Goal: Task Accomplishment & Management: Use online tool/utility

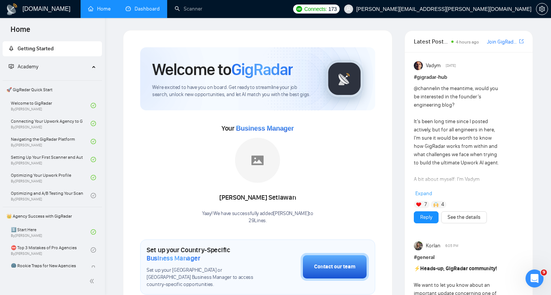
click at [140, 12] on link "Dashboard" at bounding box center [143, 9] width 34 height 6
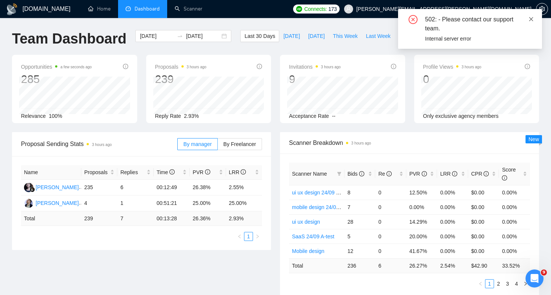
click at [531, 19] on icon "close" at bounding box center [532, 19] width 4 height 4
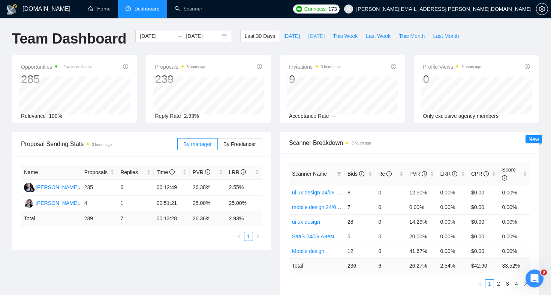
click at [318, 35] on span "[DATE]" at bounding box center [316, 36] width 17 height 8
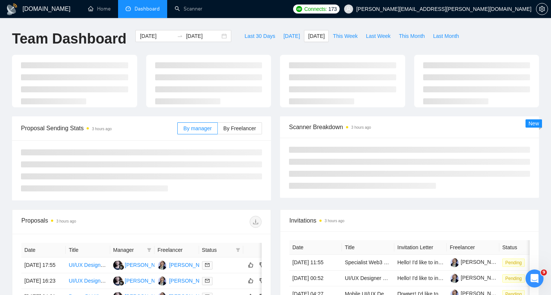
type input "[DATE]"
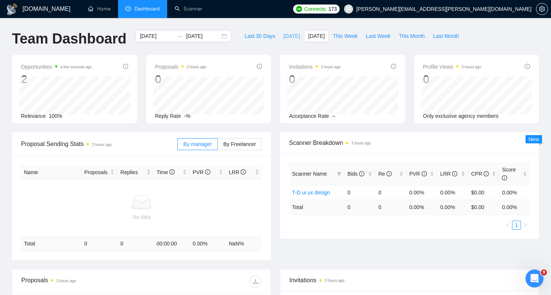
click at [285, 36] on span "[DATE]" at bounding box center [292, 36] width 17 height 8
type input "[DATE]"
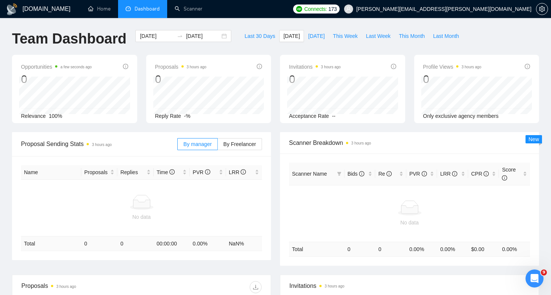
scroll to position [8, 0]
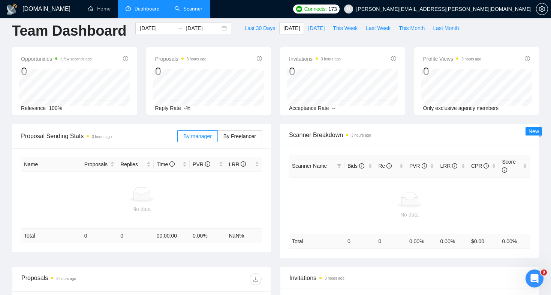
click at [186, 8] on link "Scanner" at bounding box center [189, 9] width 28 height 6
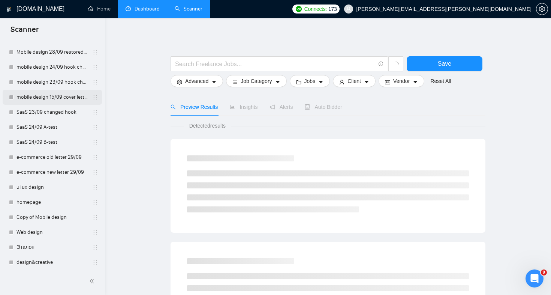
scroll to position [350, 0]
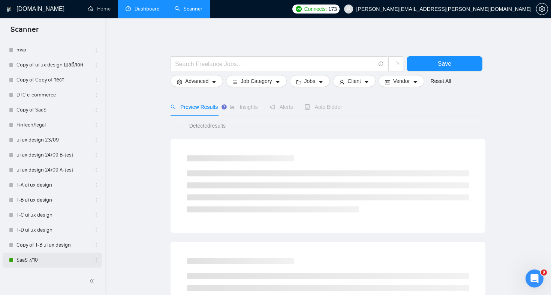
click at [50, 258] on link "SaaS 7/10" at bounding box center [52, 259] width 71 height 15
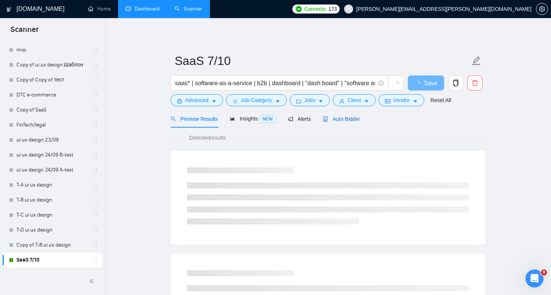
click at [355, 120] on span "Auto Bidder" at bounding box center [341, 119] width 37 height 6
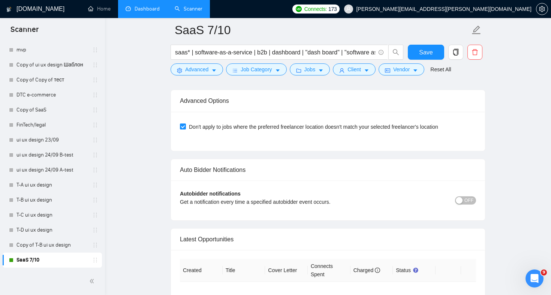
scroll to position [1898, 0]
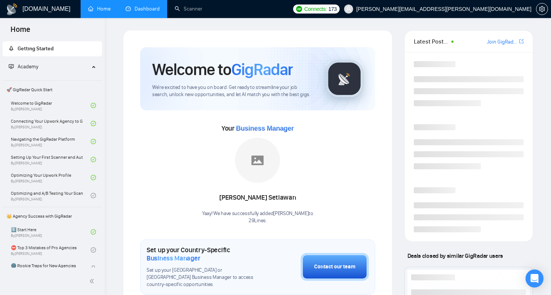
click at [133, 11] on link "Dashboard" at bounding box center [143, 9] width 34 height 6
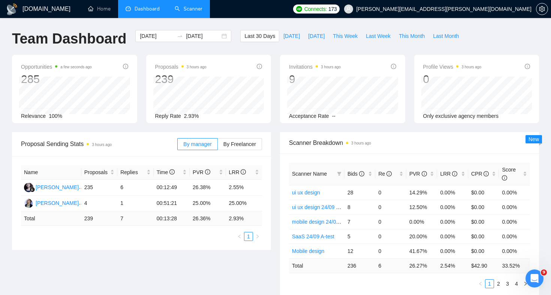
click at [185, 7] on link "Scanner" at bounding box center [189, 9] width 28 height 6
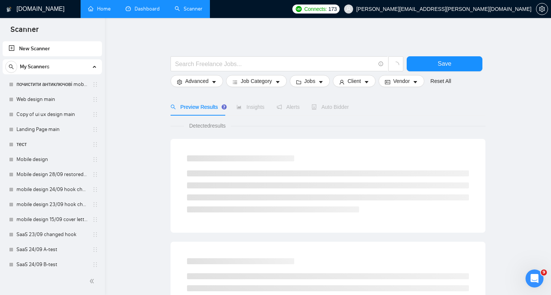
click at [92, 6] on link "Home" at bounding box center [99, 9] width 23 height 6
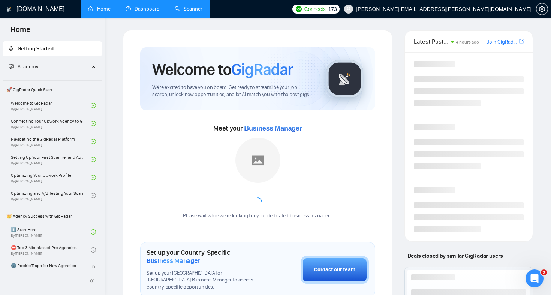
click at [136, 9] on link "Dashboard" at bounding box center [143, 9] width 34 height 6
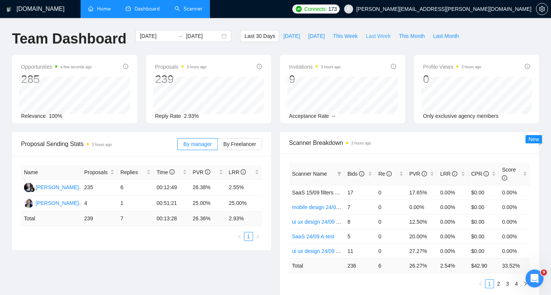
click at [375, 35] on span "Last Week" at bounding box center [378, 36] width 25 height 8
type input "2025-09-29"
type input "2025-10-05"
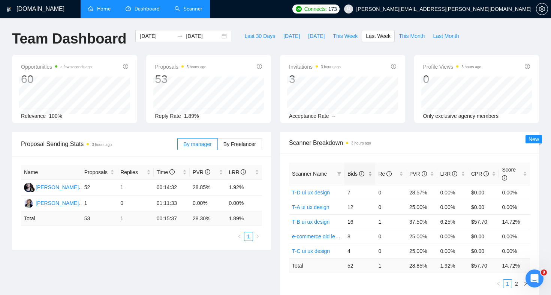
scroll to position [44, 0]
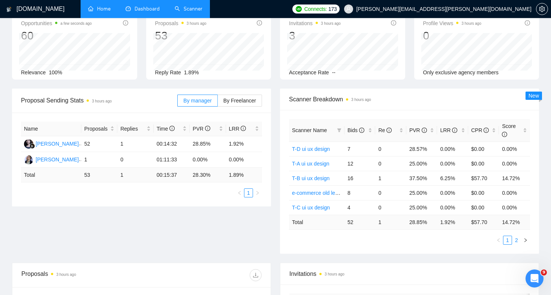
click at [516, 241] on link "2" at bounding box center [517, 240] width 8 height 8
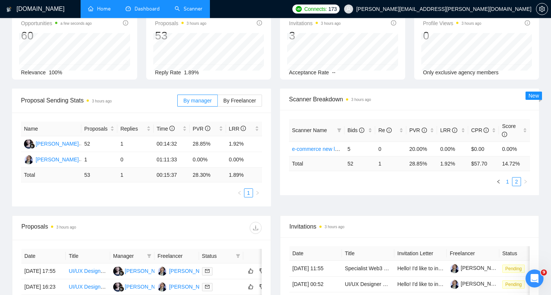
click at [507, 183] on link "1" at bounding box center [508, 181] width 8 height 8
